Goal: Task Accomplishment & Management: Complete application form

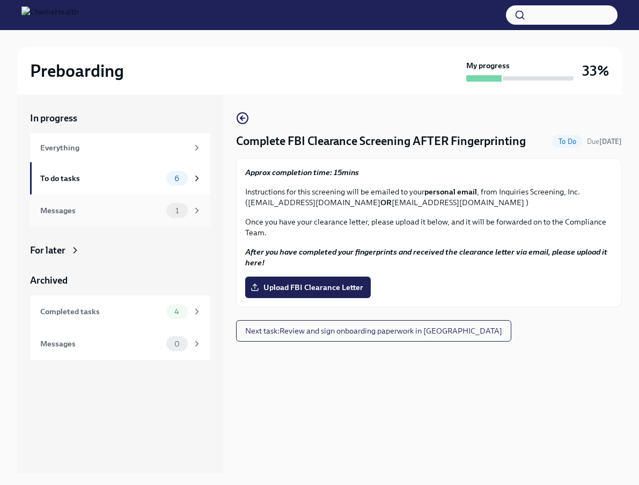
click at [175, 212] on span "1" at bounding box center [177, 211] width 16 height 8
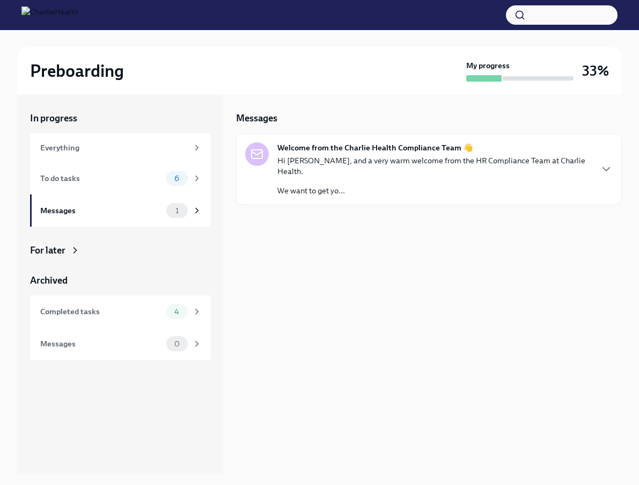
click at [420, 186] on div "Welcome from the Charlie Health Compliance Team 👋 Hi Audrey, and a very warm we…" at bounding box center [429, 169] width 386 height 72
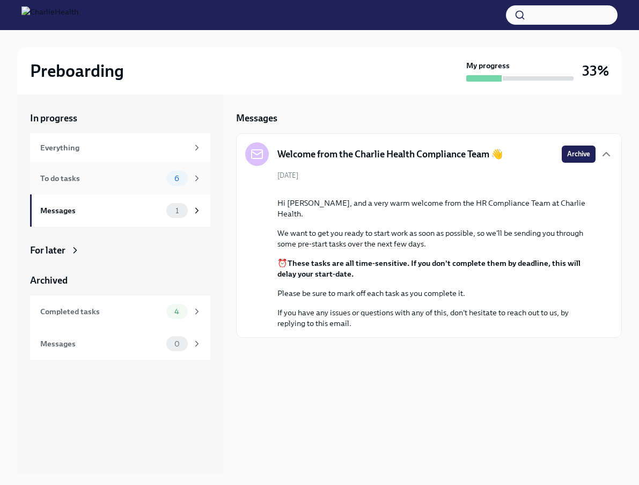
click at [174, 178] on span "6" at bounding box center [177, 179] width 18 height 8
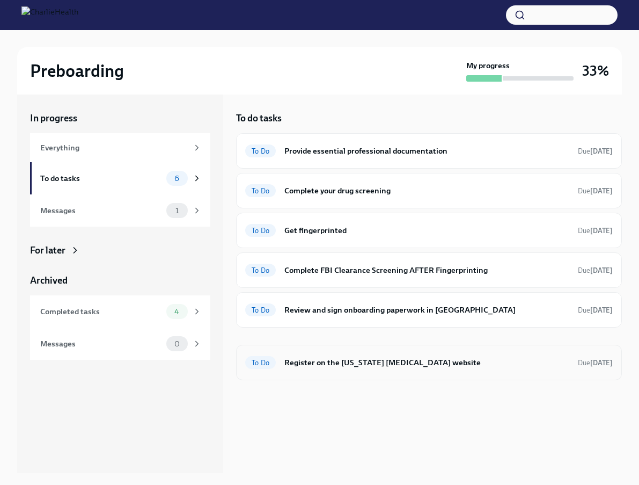
click at [413, 366] on h6 "Register on the [US_STATE] [MEDICAL_DATA] website" at bounding box center [427, 363] width 285 height 12
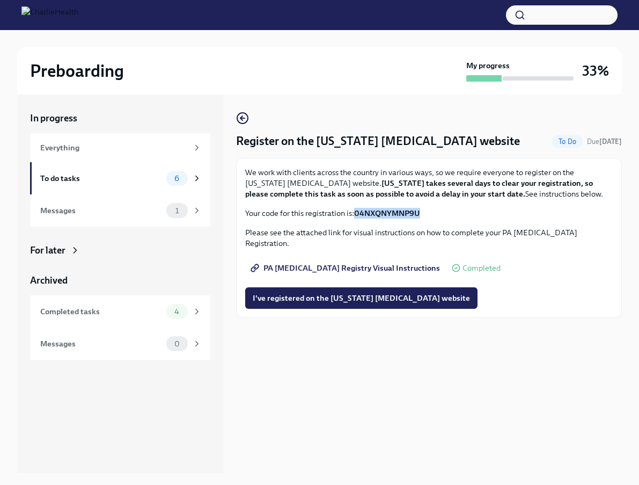
drag, startPoint x: 357, startPoint y: 214, endPoint x: 428, endPoint y: 214, distance: 70.9
click at [428, 214] on p "Your code for this registration is: 04NXQNYMNP9U" at bounding box center [429, 213] width 368 height 11
drag, startPoint x: 428, startPoint y: 214, endPoint x: 408, endPoint y: 209, distance: 20.3
copy strong "04NXQNYMNP9U"
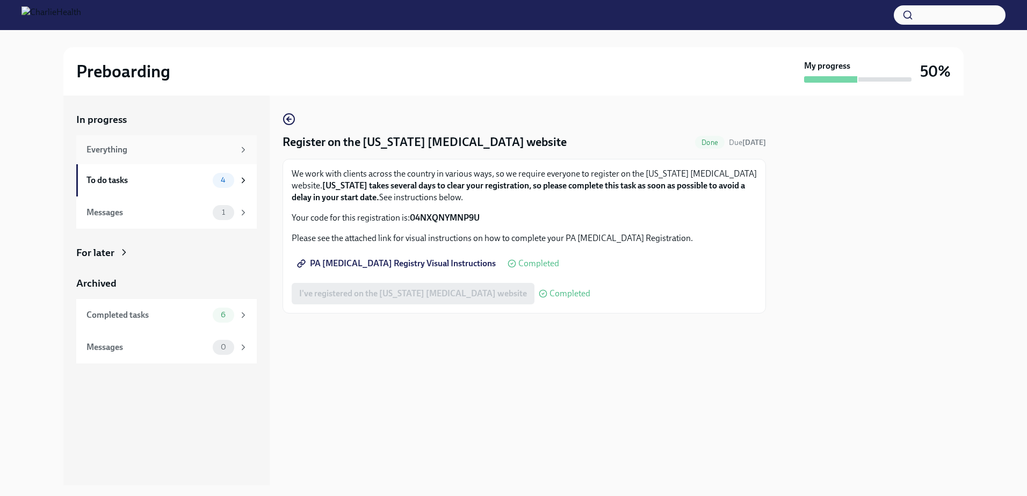
click at [241, 152] on icon at bounding box center [243, 150] width 10 height 10
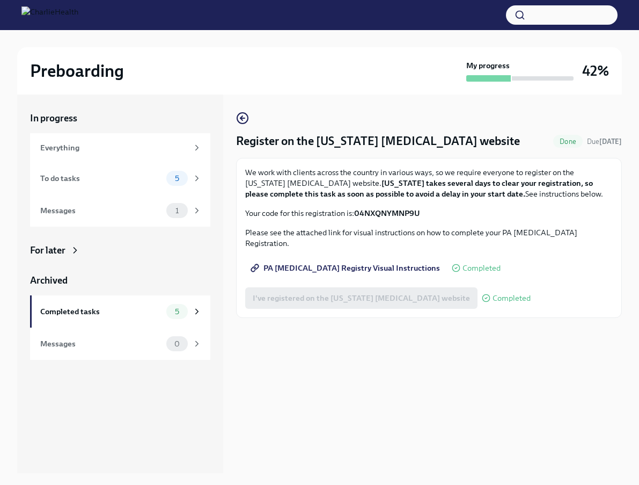
scroll to position [18, 0]
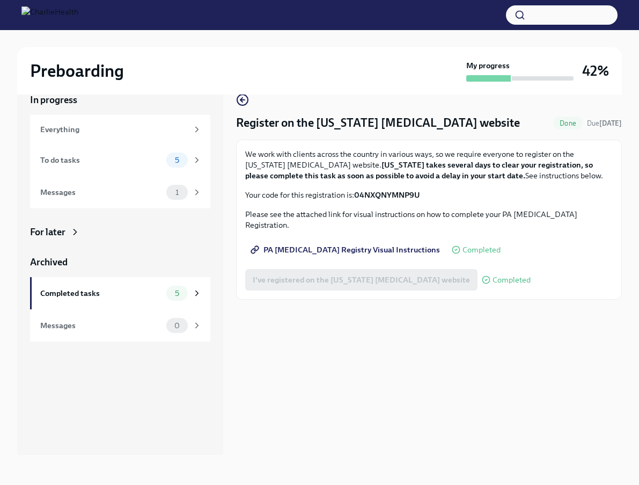
click at [359, 269] on div "I've registered on the [US_STATE] [MEDICAL_DATA] website Completed" at bounding box center [388, 279] width 286 height 21
click at [186, 161] on span "5" at bounding box center [177, 160] width 17 height 8
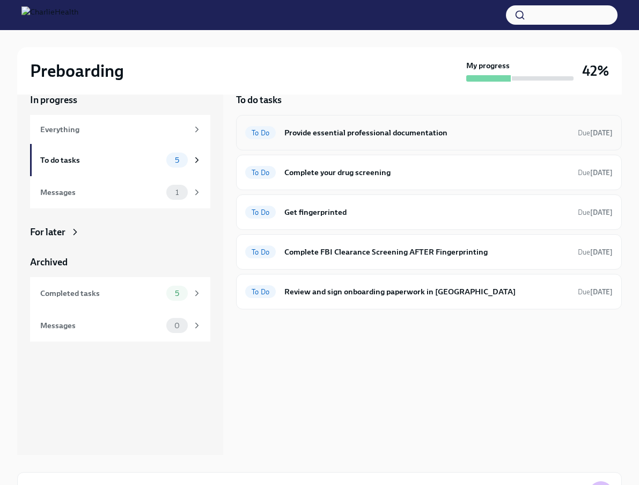
click at [513, 136] on h6 "Provide essential professional documentation" at bounding box center [427, 133] width 285 height 12
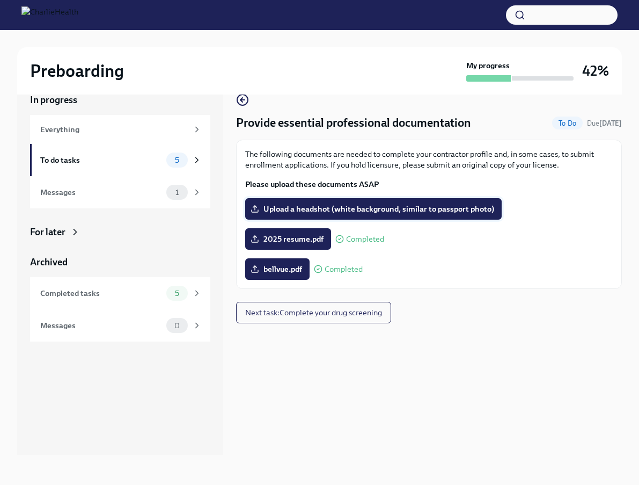
click at [447, 210] on span "Upload a headshot (white background, similar to passport photo)" at bounding box center [374, 209] width 242 height 11
click at [0, 0] on input "Upload a headshot (white background, similar to passport photo)" at bounding box center [0, 0] width 0 height 0
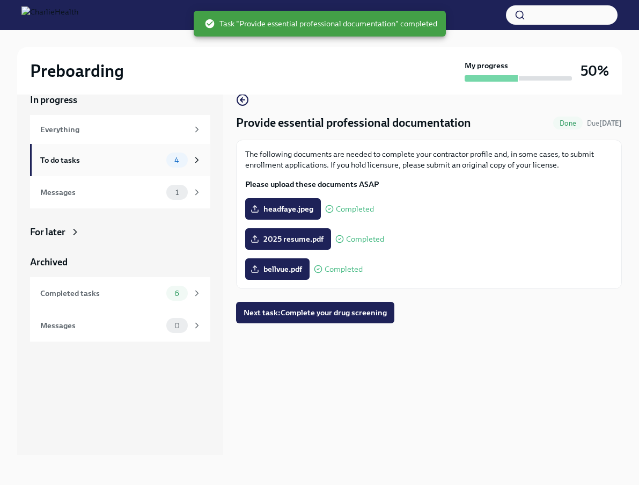
click at [171, 160] on span "4" at bounding box center [177, 160] width 18 height 8
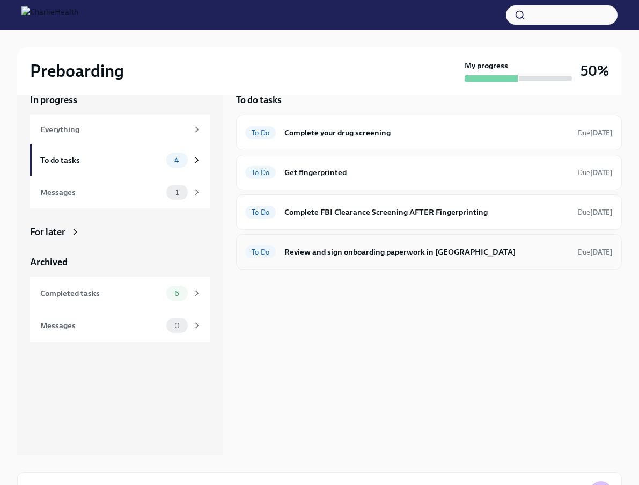
click at [445, 258] on div "To Do Review and sign onboarding paperwork in [GEOGRAPHIC_DATA] Due [DATE]" at bounding box center [429, 251] width 368 height 17
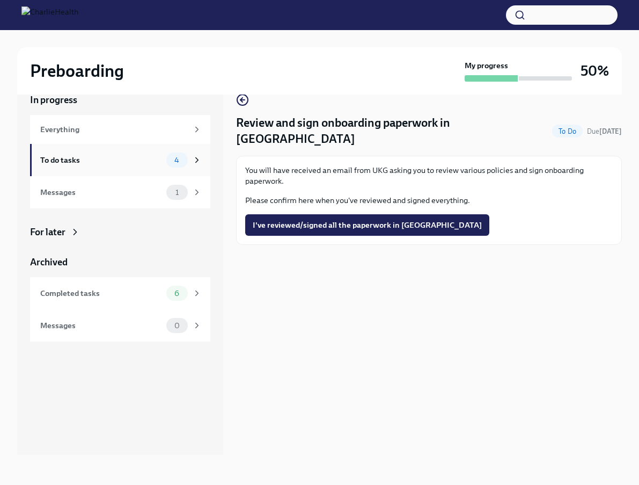
click at [196, 159] on icon at bounding box center [197, 160] width 10 height 10
